Goal: Transaction & Acquisition: Purchase product/service

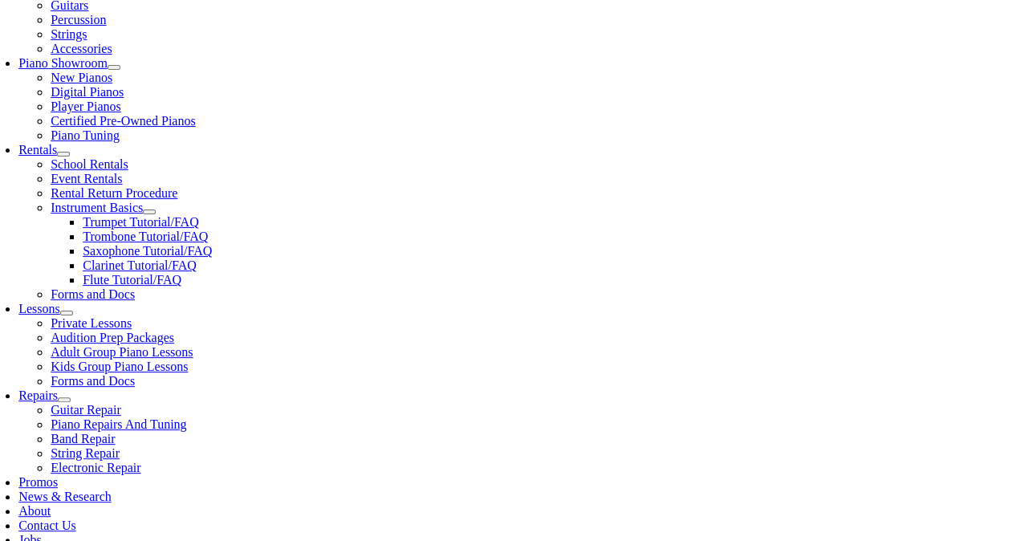
scroll to position [568, 0]
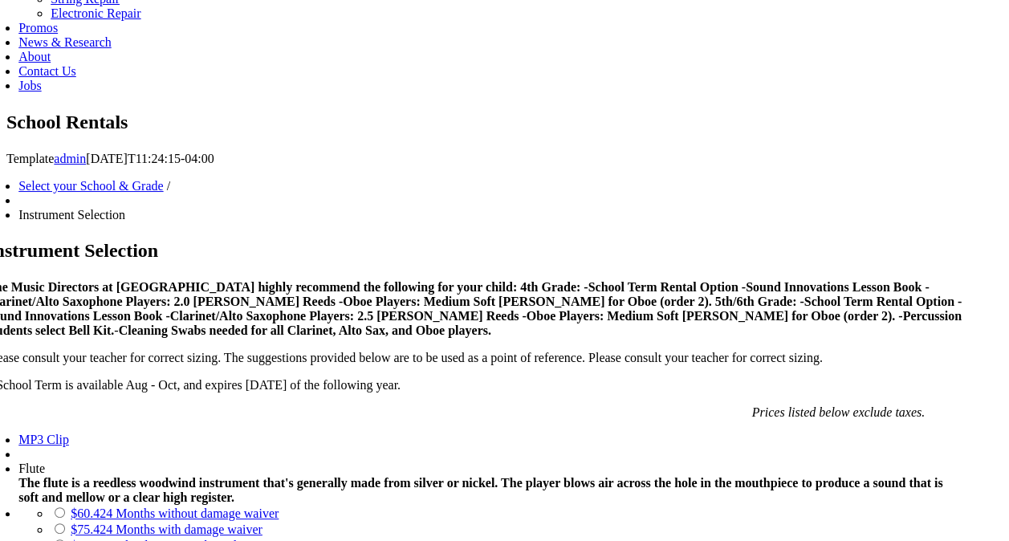
scroll to position [891, 0]
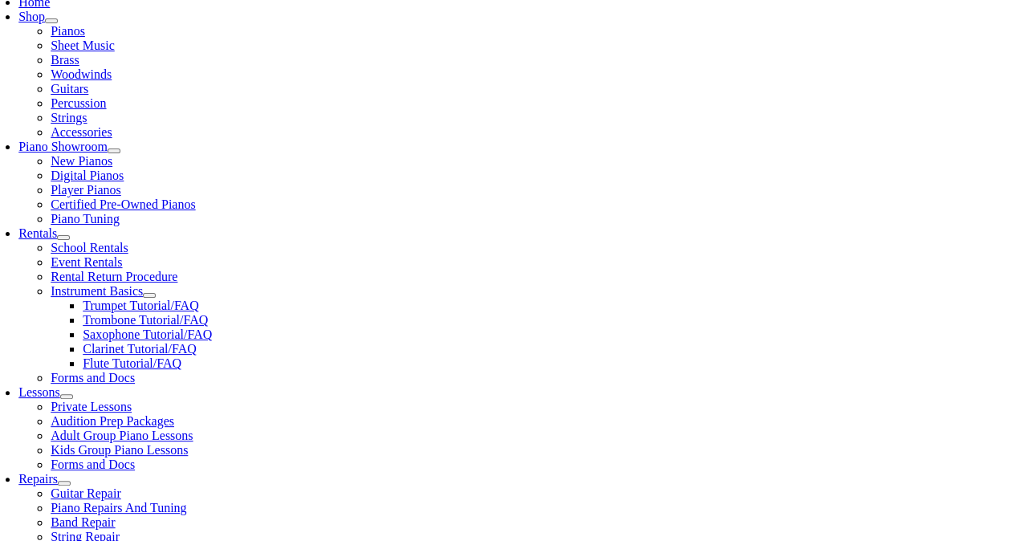
scroll to position [355, 0]
checkbox input"] "true"
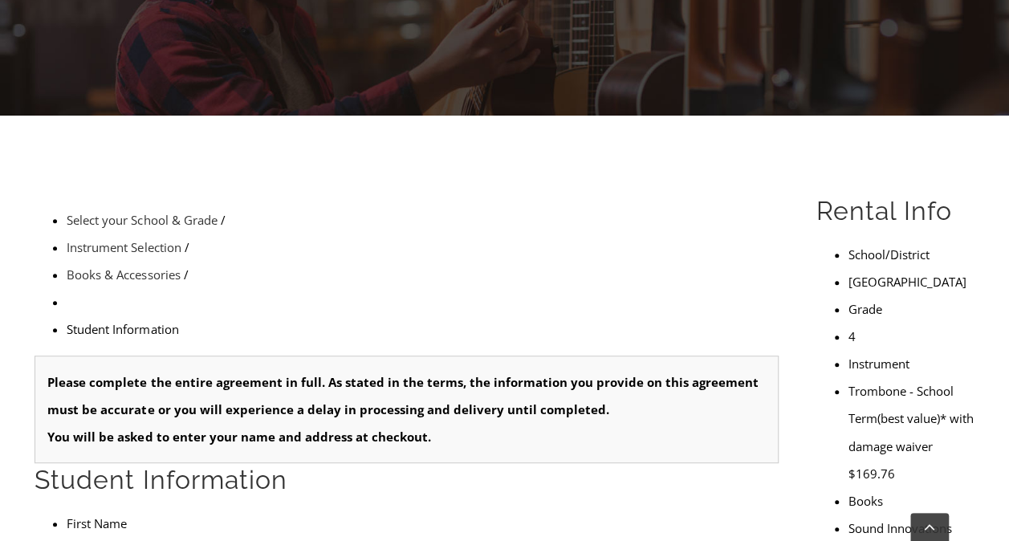
scroll to position [327, 0]
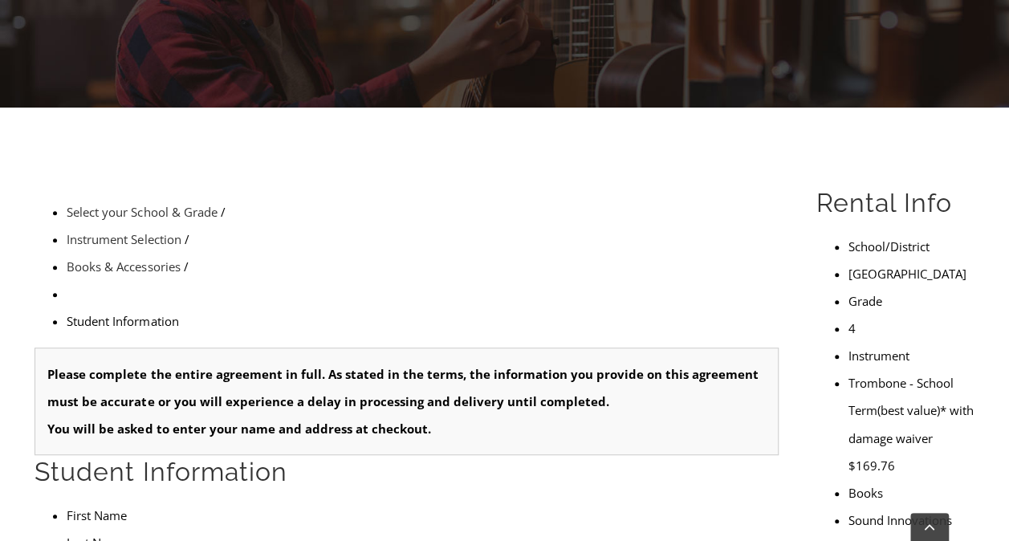
type input "Oliver"
type input "ma"
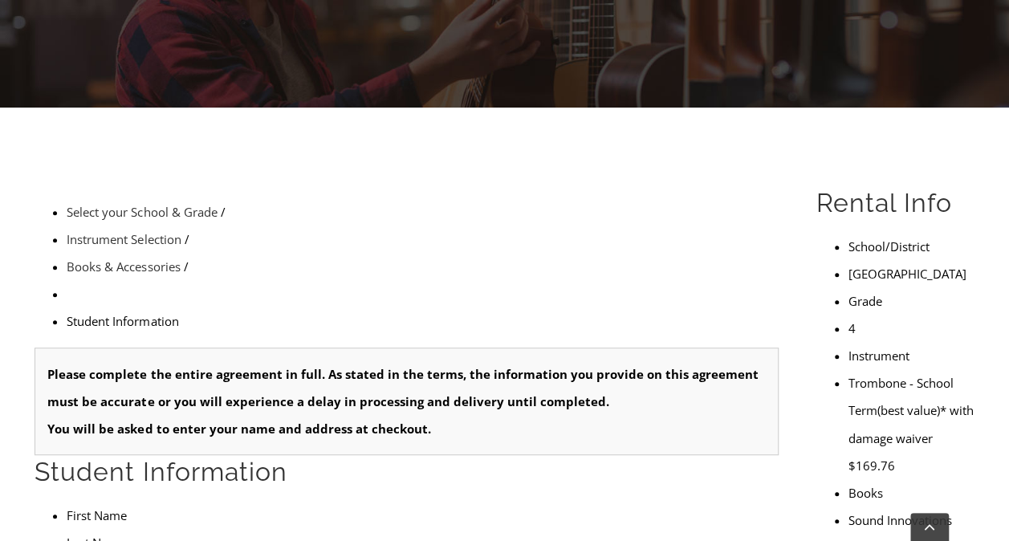
type input "1"
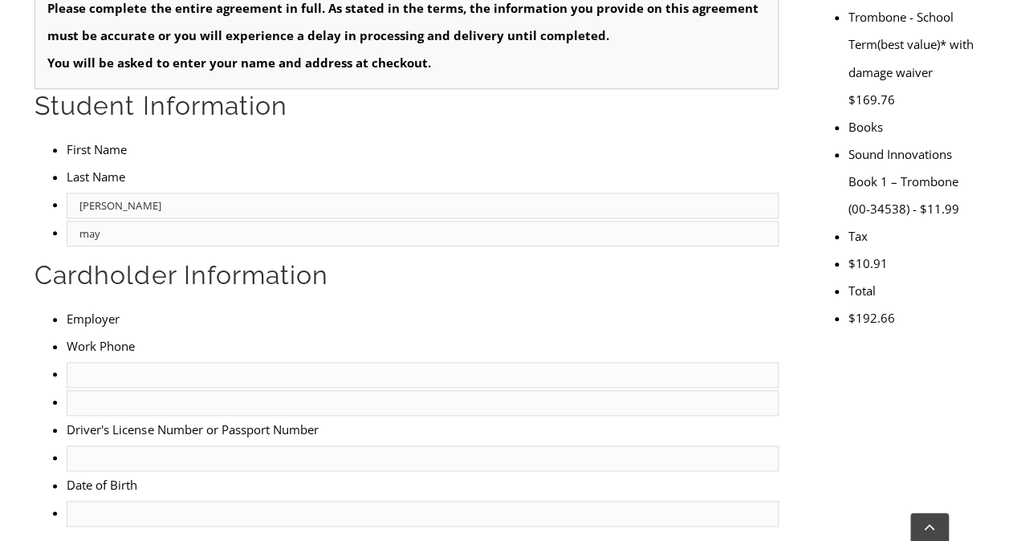
scroll to position [696, 0]
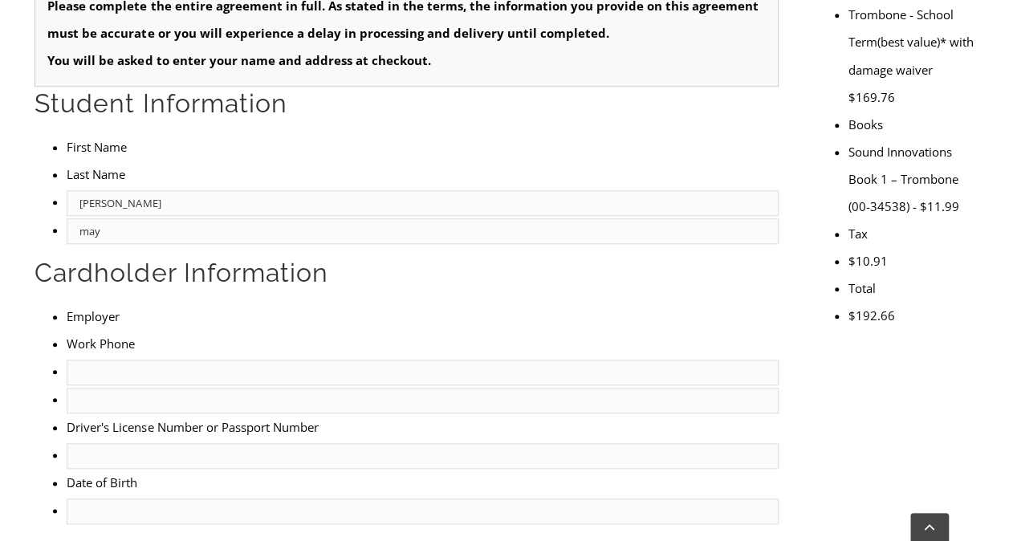
type input "may"
click at [337, 388] on input "text" at bounding box center [423, 401] width 712 height 26
type input "2153783885"
click at [104, 359] on input "text" at bounding box center [423, 372] width 712 height 26
type input "Owens Corning"
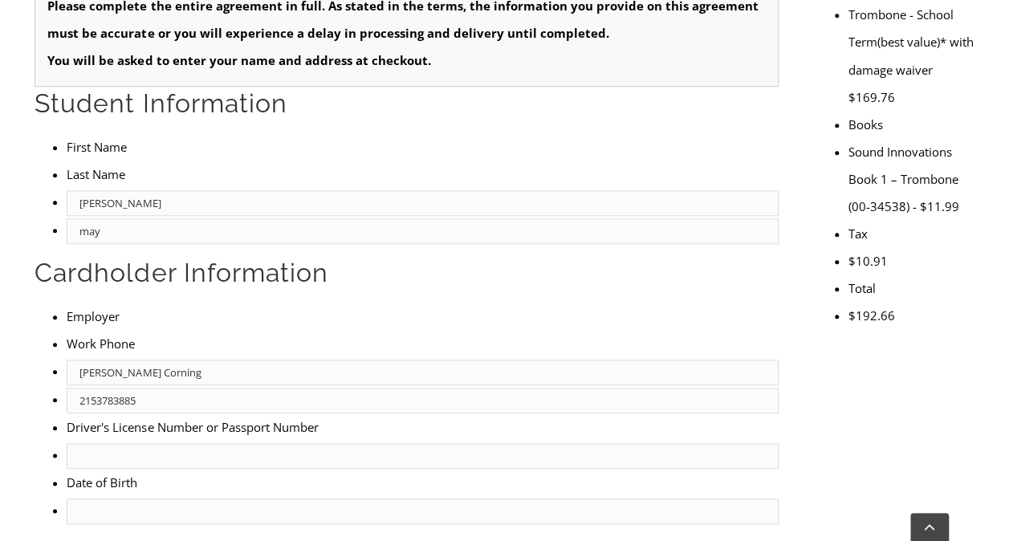
click at [132, 443] on input "text" at bounding box center [423, 456] width 712 height 26
type input "Derek May"
type input "7175806507"
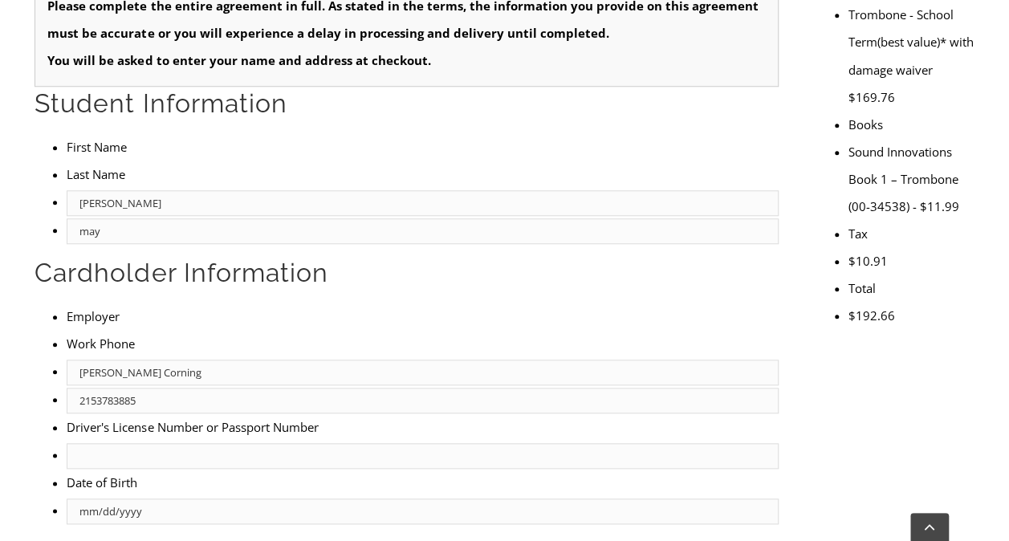
click at [116, 498] on input "mm/dd/yyyy" at bounding box center [423, 511] width 712 height 26
type input "05/09/1985"
click at [128, 443] on input "text" at bounding box center [423, 456] width 712 height 26
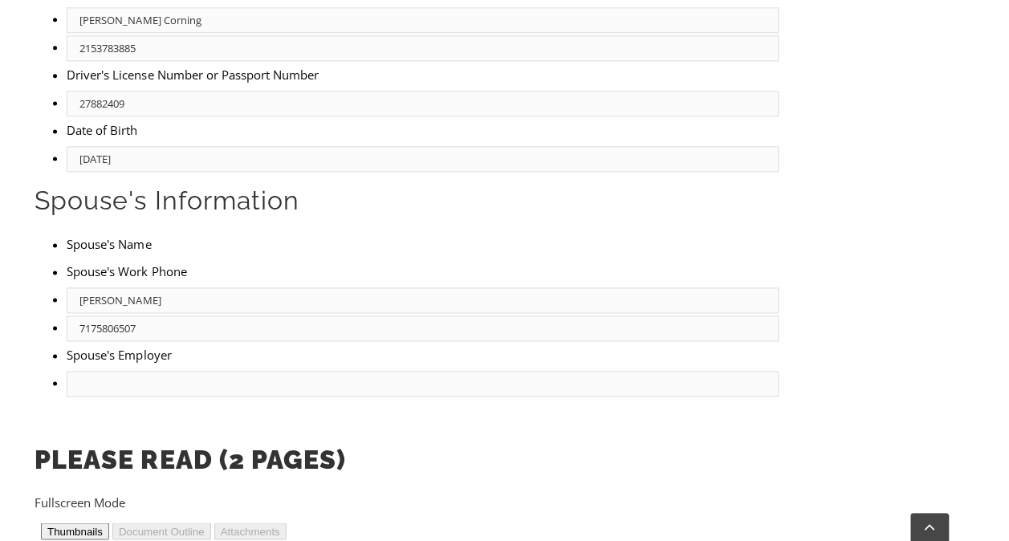
scroll to position [55, 0]
type input "27882409"
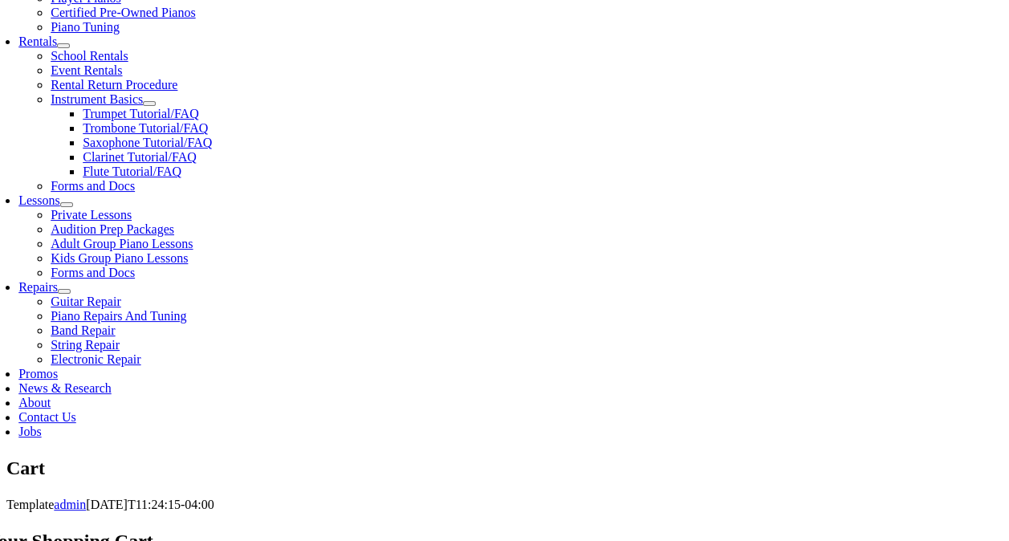
scroll to position [547, 0]
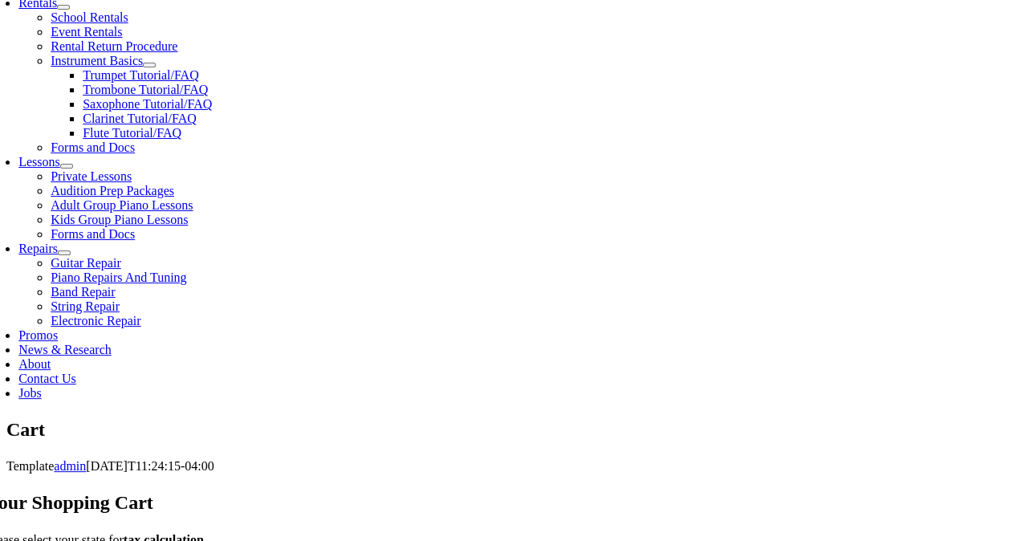
scroll to position [586, 0]
select select "PA"
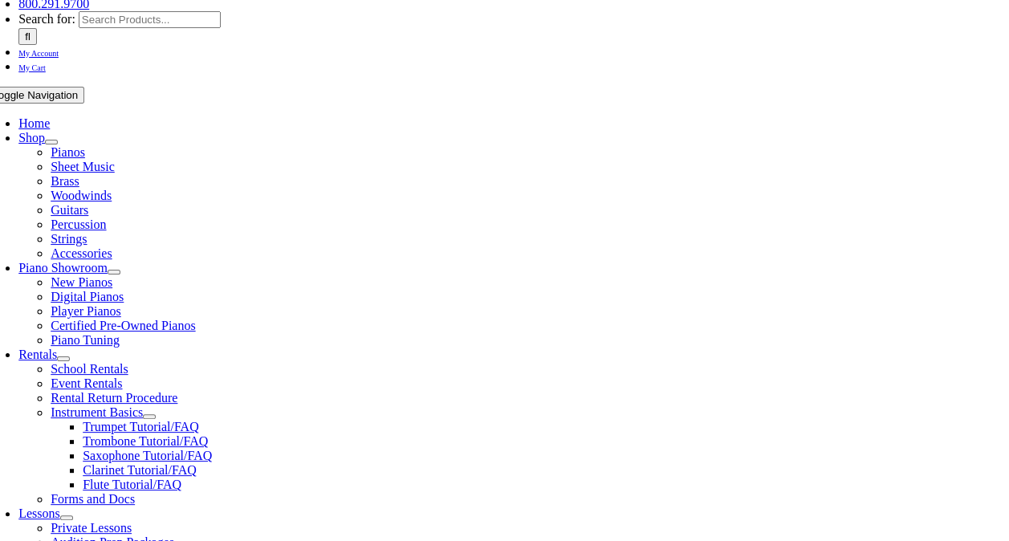
type input "[EMAIL_ADDRESS][DOMAIN_NAME]"
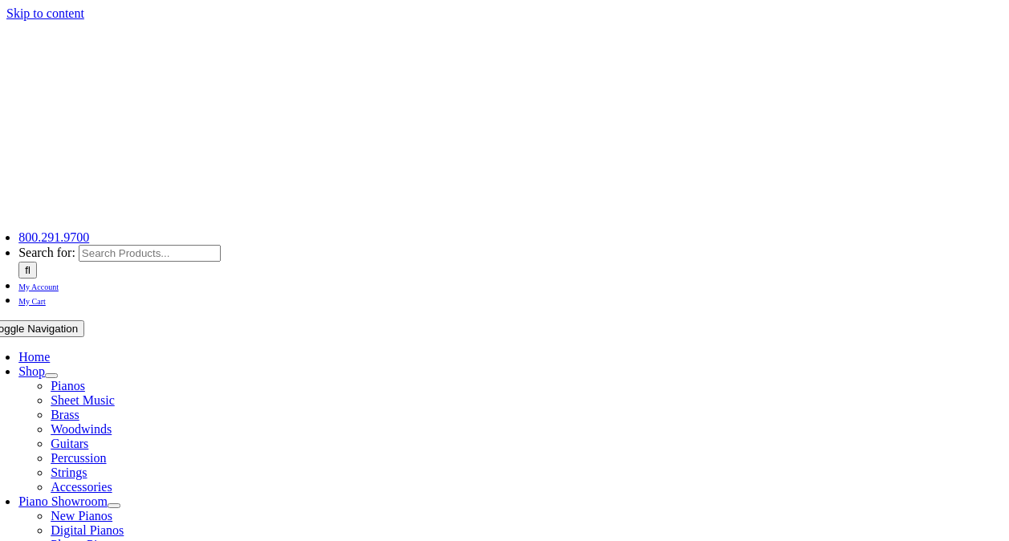
select select
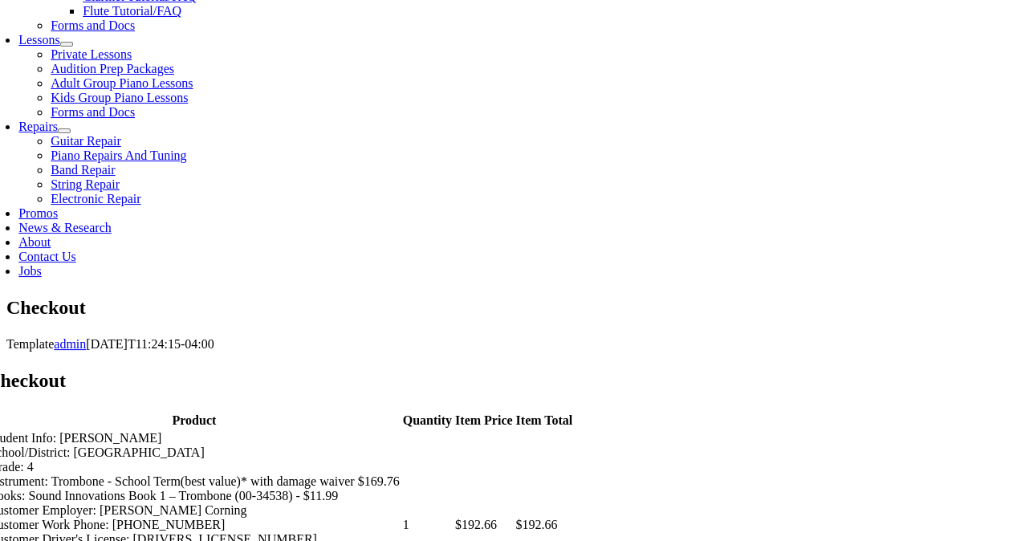
scroll to position [708, 0]
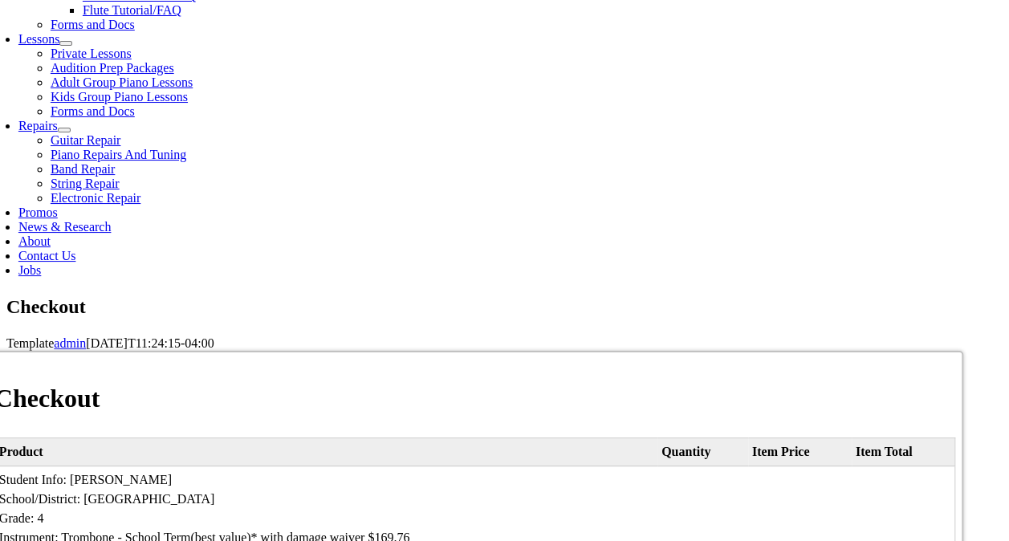
type input "Crystal"
type input "may"
type input "428 [PERSON_NAME]"
type input "[GEOGRAPHIC_DATA]"
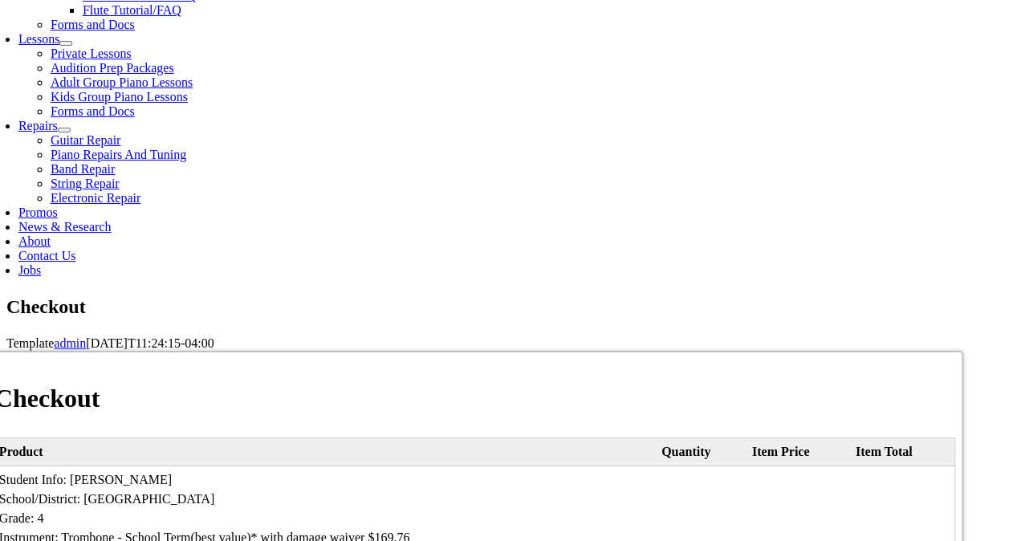
select select "PA"
type input "19403"
select select "amex"
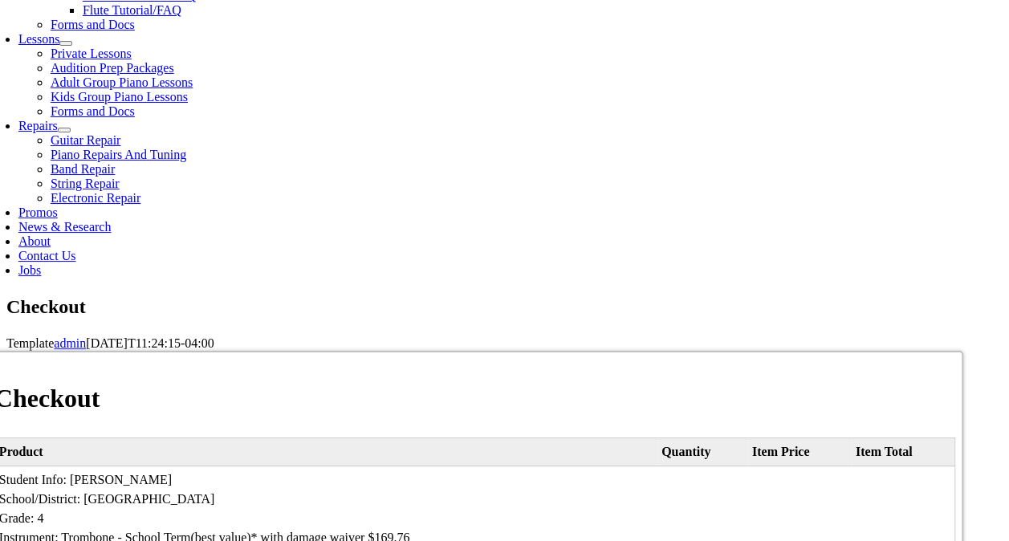
type input "[CREDIT_CARD_NUMBER]"
select select "03"
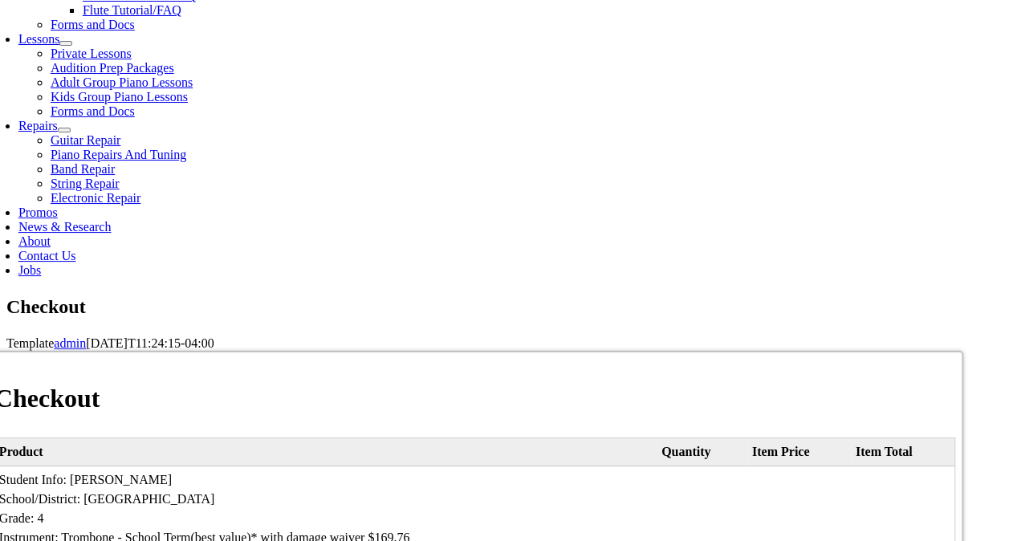
select select "2029"
type input "818"
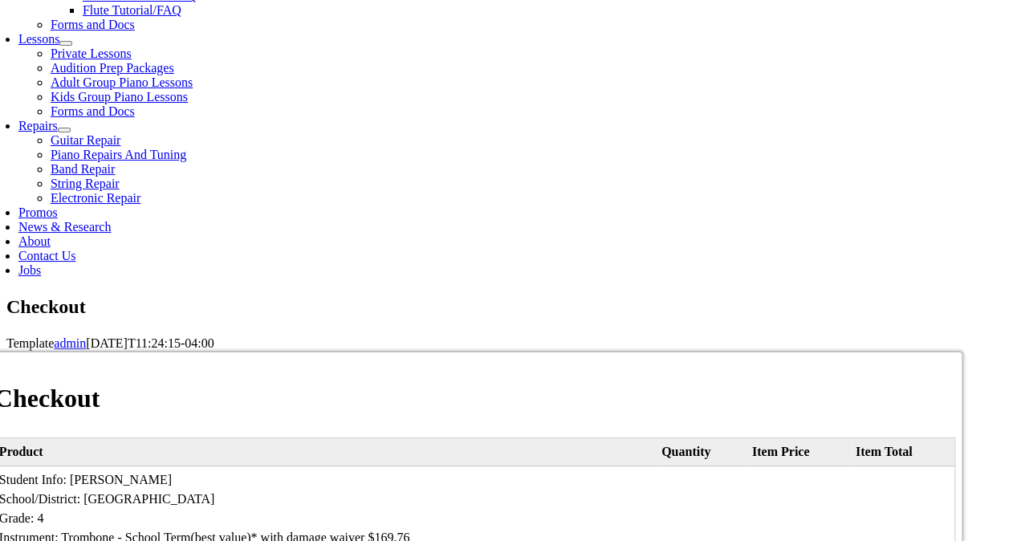
type input "2153783885"
type input "[EMAIL_ADDRESS][DOMAIN_NAME]"
